Goal: Check status: Check status

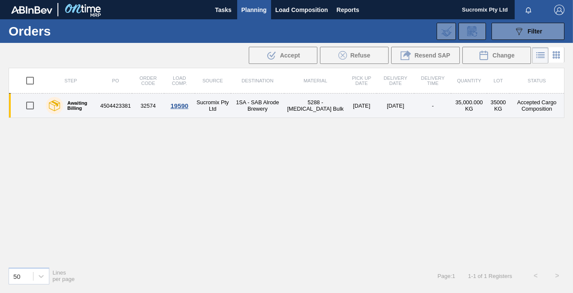
click at [121, 108] on td "4504423381" at bounding box center [115, 106] width 33 height 24
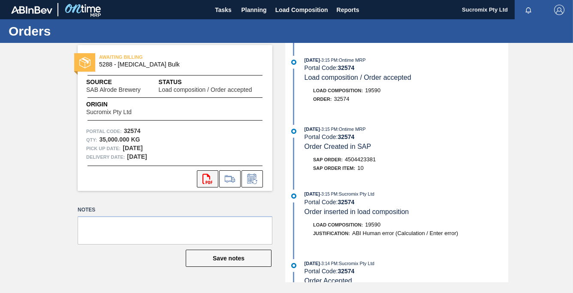
click at [205, 180] on icon "svg{fill:#ff0000}" at bounding box center [207, 179] width 10 height 10
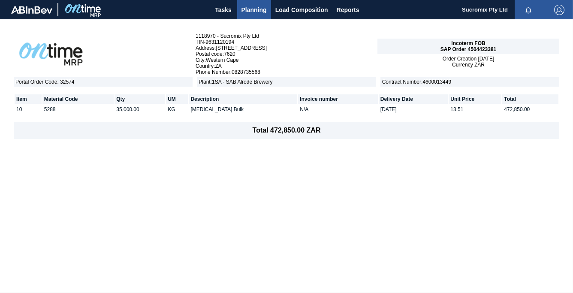
click at [509, 13] on div "Sucromix Pty Ltd Mark all as read" at bounding box center [517, 9] width 111 height 19
click at [498, 12] on span "Sucromix Pty Ltd" at bounding box center [485, 9] width 46 height 19
click at [562, 9] on img "button" at bounding box center [559, 10] width 10 height 10
click at [505, 75] on li "Logout" at bounding box center [525, 76] width 81 height 15
